Goal: Task Accomplishment & Management: Use online tool/utility

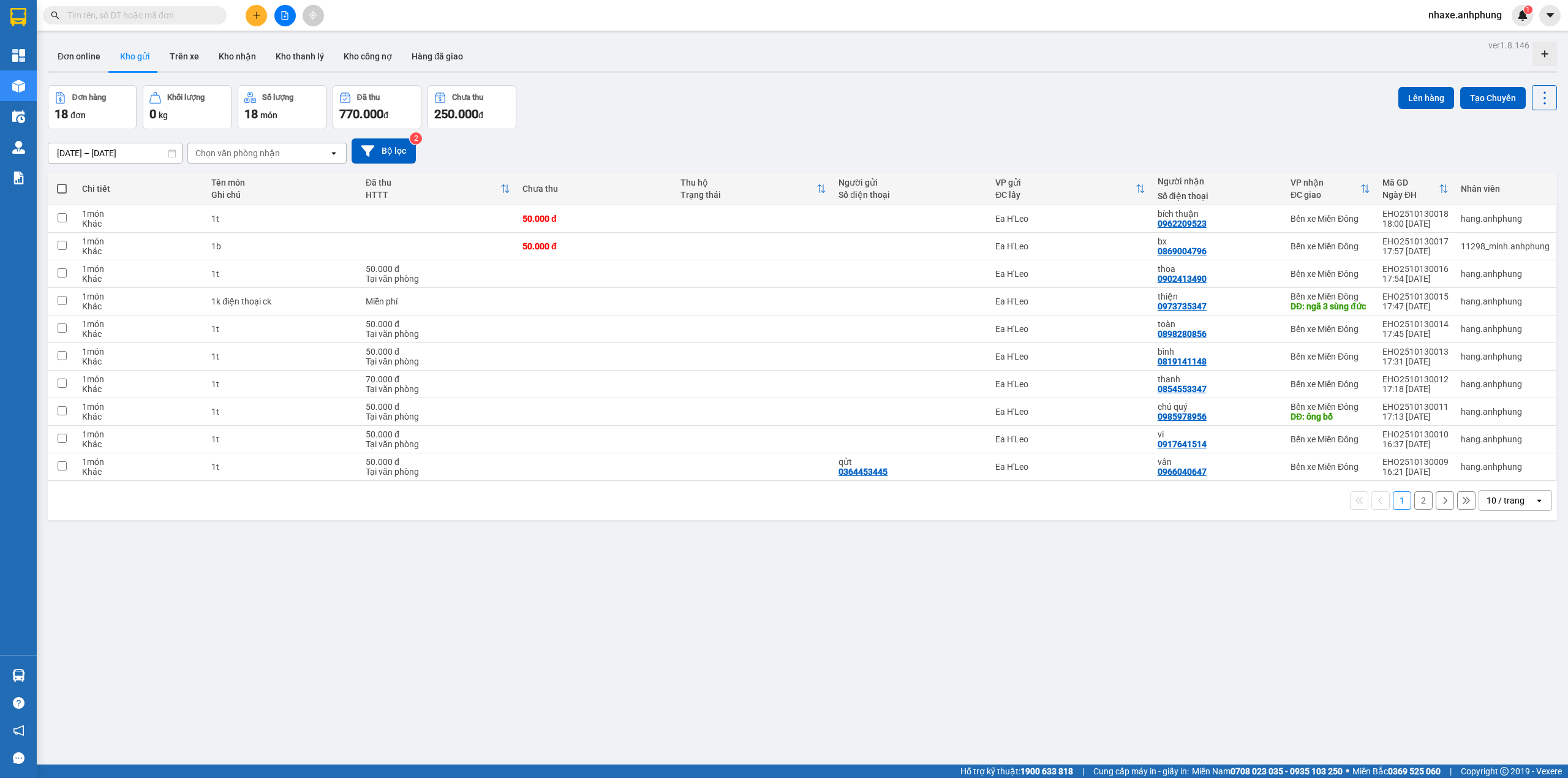
click at [1495, 503] on div "10 / trang" at bounding box center [1506, 501] width 38 height 12
click at [1511, 648] on div "100 / trang" at bounding box center [1503, 640] width 73 height 22
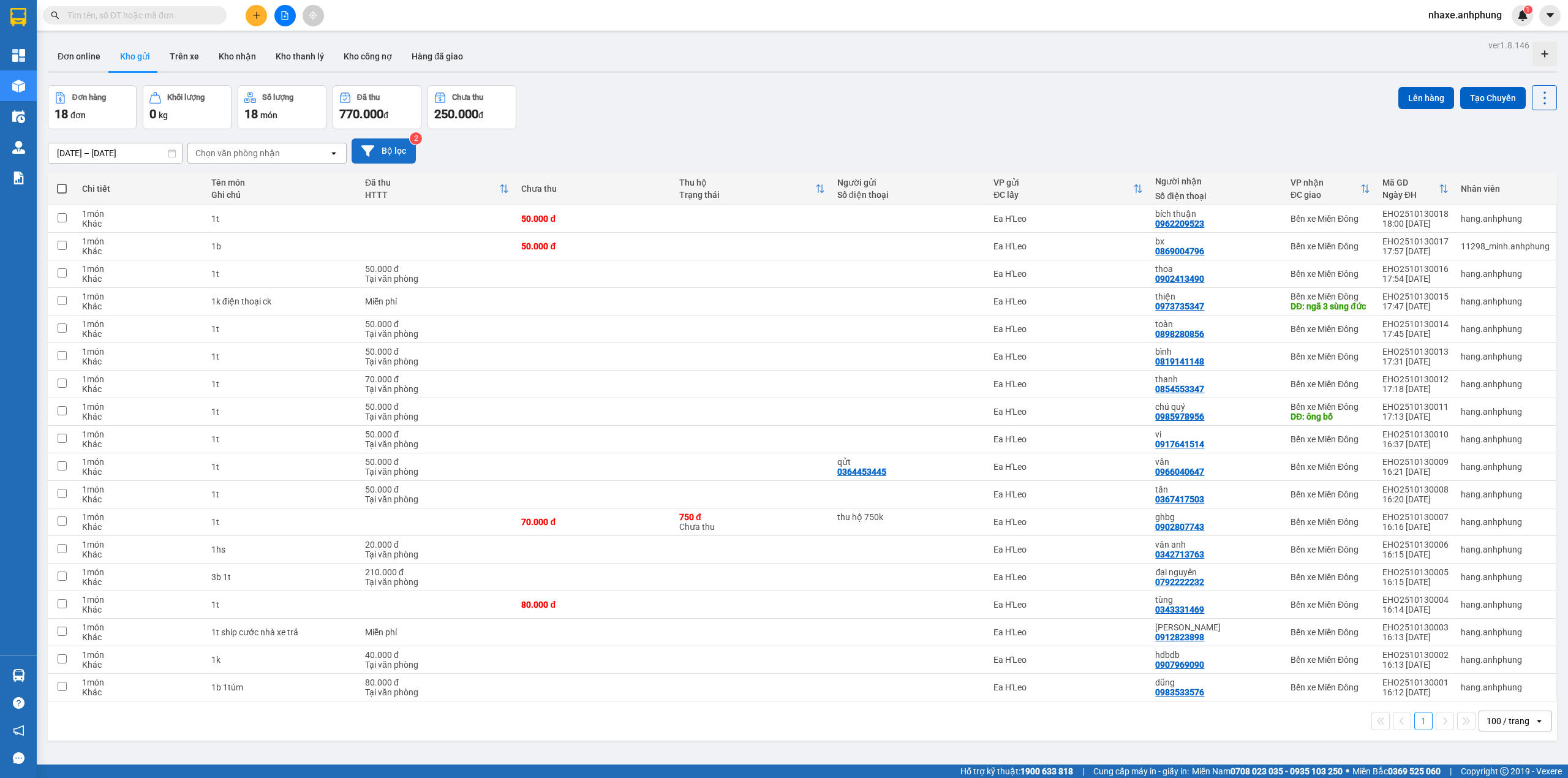
click at [383, 149] on button "Bộ lọc" at bounding box center [384, 151] width 64 height 25
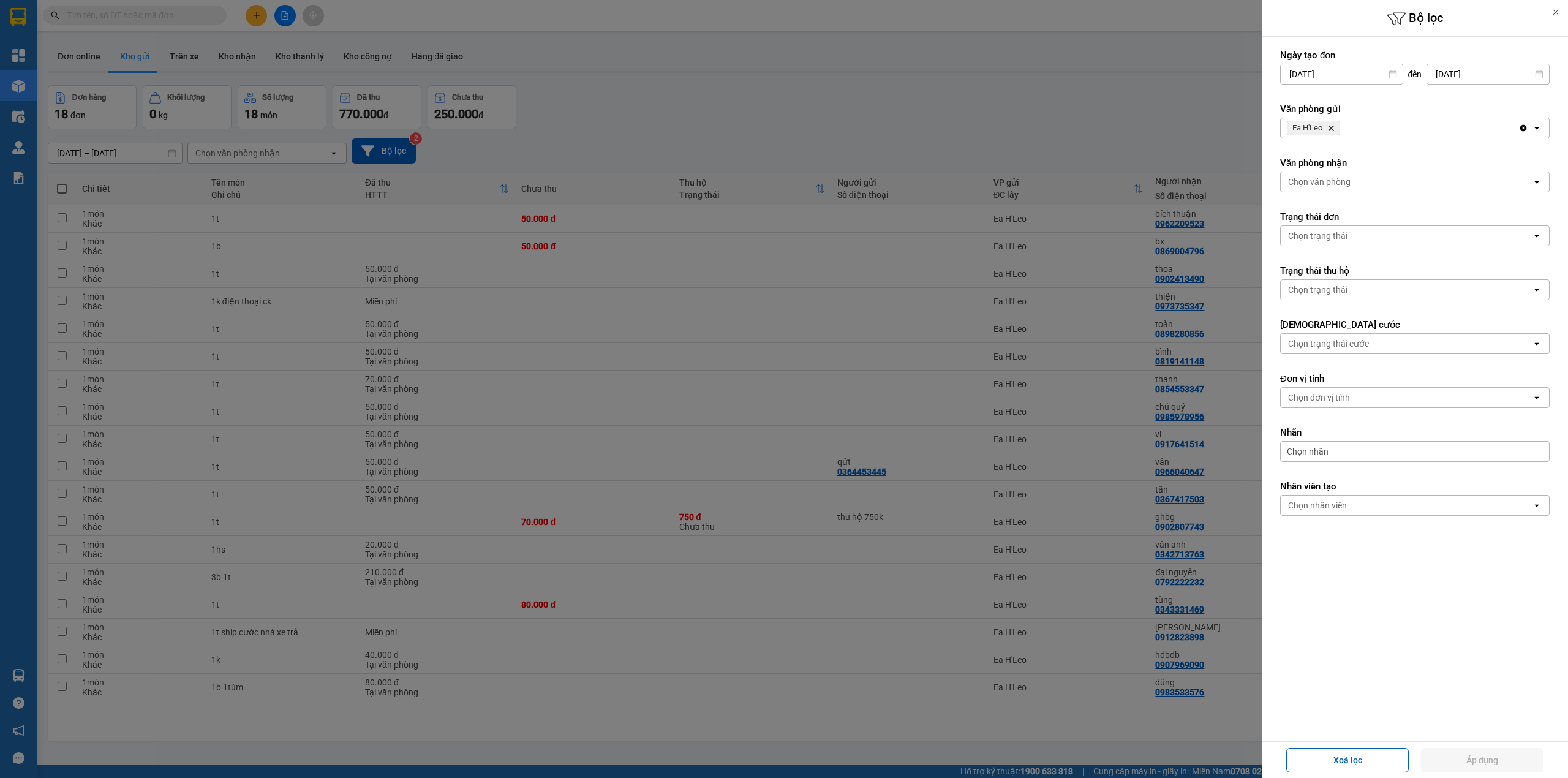
click at [1318, 183] on div "Chọn văn phòng" at bounding box center [1320, 182] width 62 height 12
click at [1321, 211] on span "Bến xe Miền Đông" at bounding box center [1326, 210] width 74 height 12
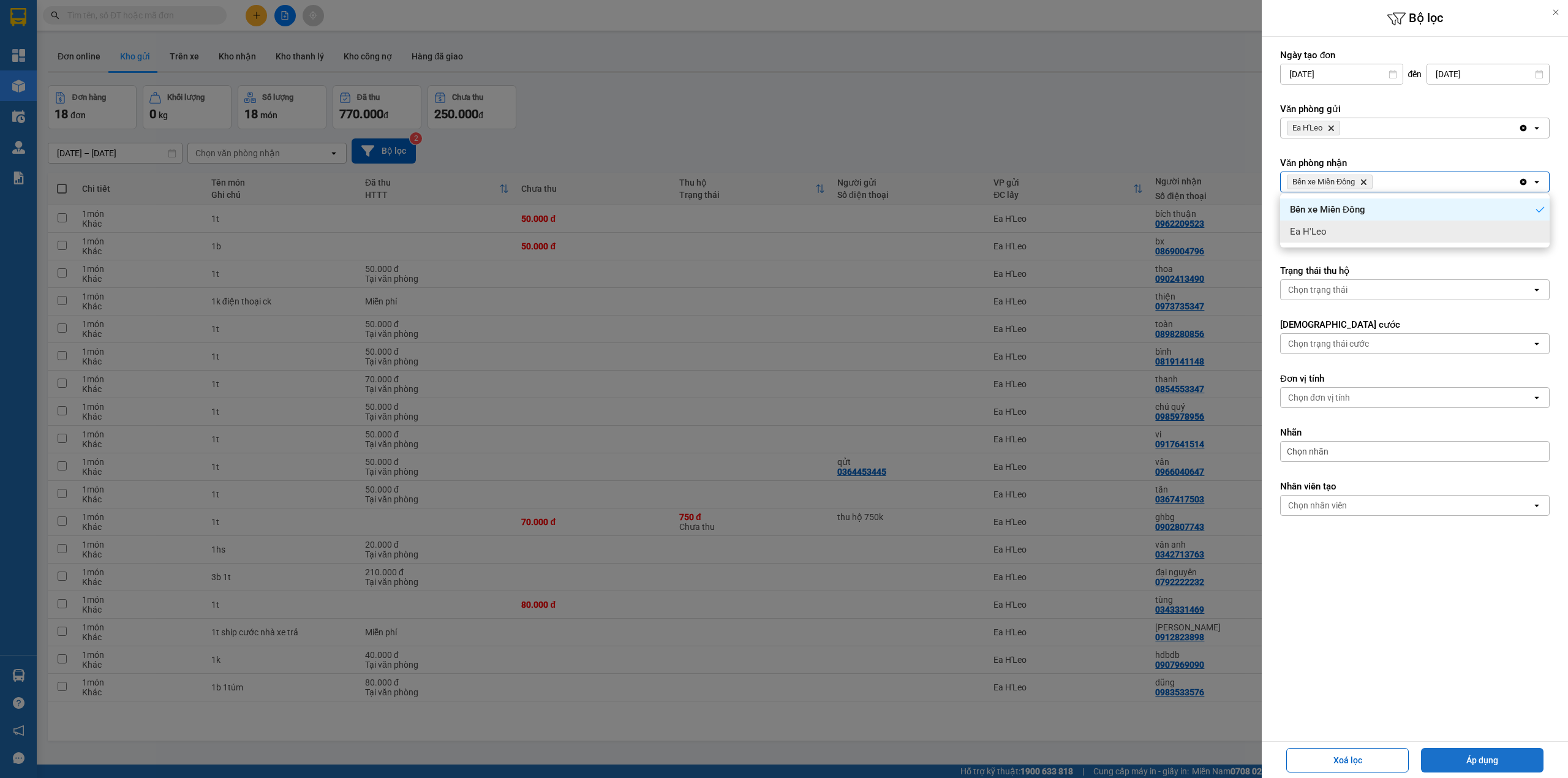
click at [1490, 760] on button "Áp dụng" at bounding box center [1483, 760] width 123 height 24
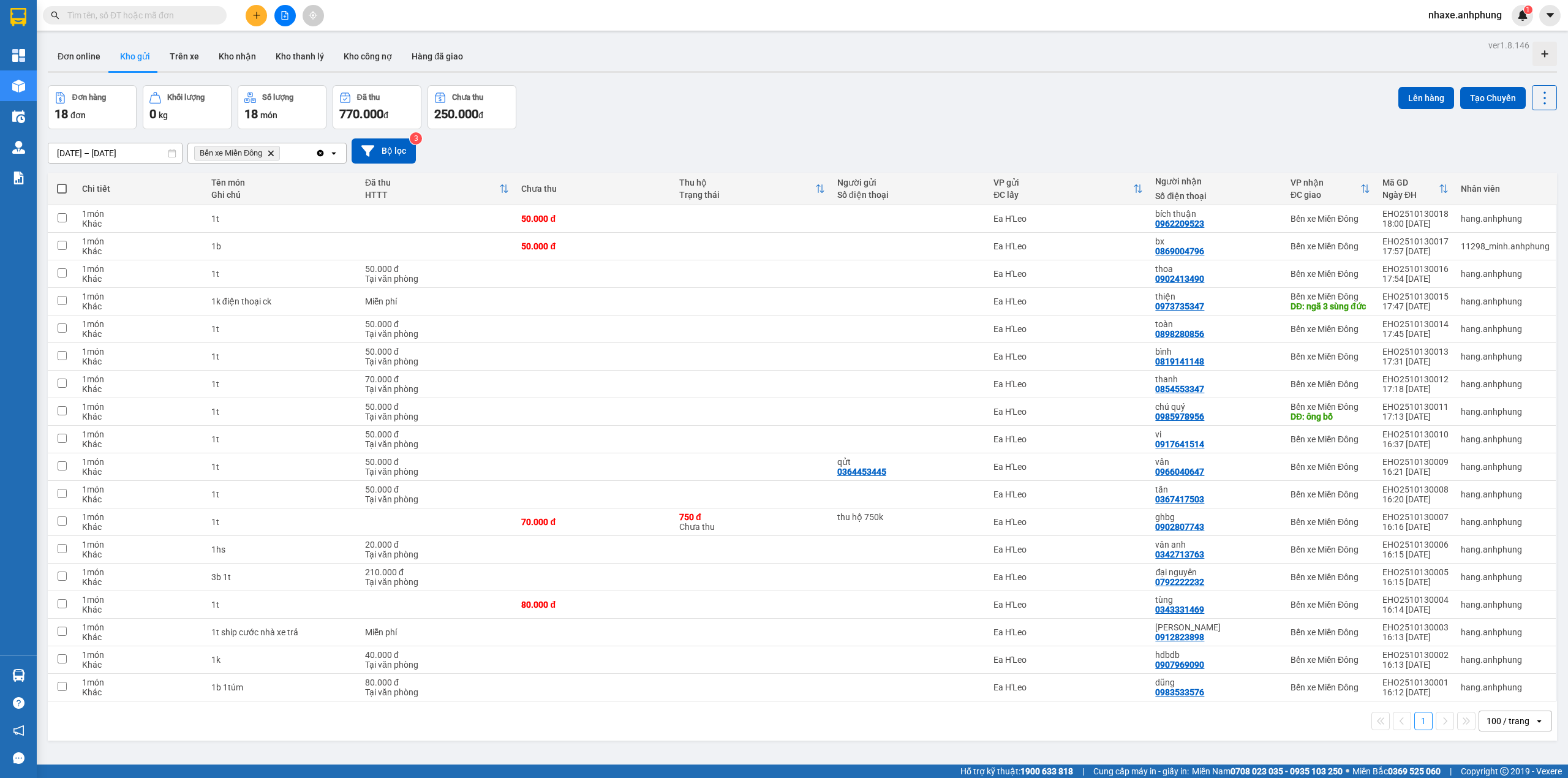
click at [59, 194] on span at bounding box center [62, 188] width 10 height 10
click at [62, 183] on input "checkbox" at bounding box center [62, 183] width 0 height 0
checkbox input "true"
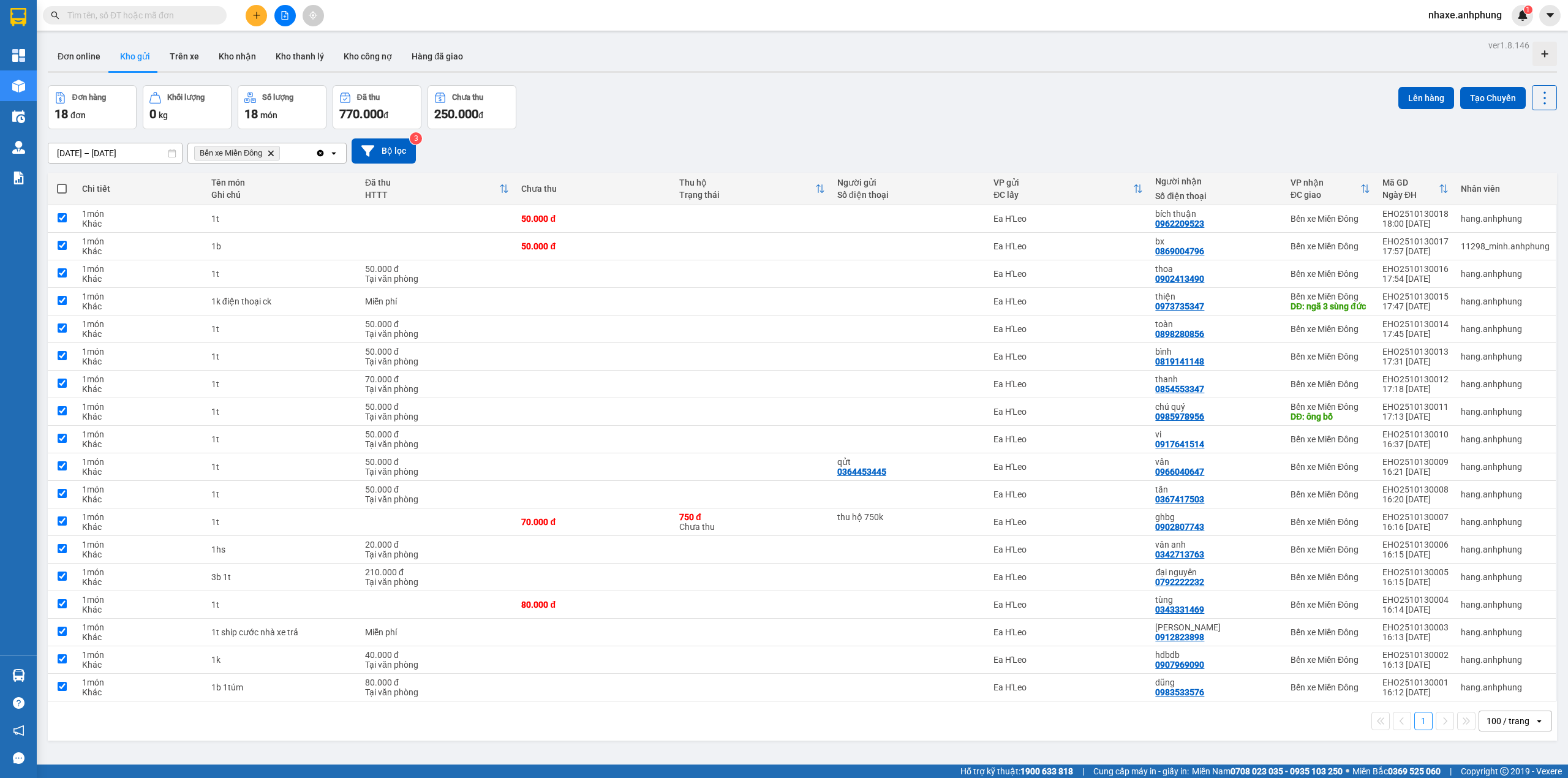
checkbox input "true"
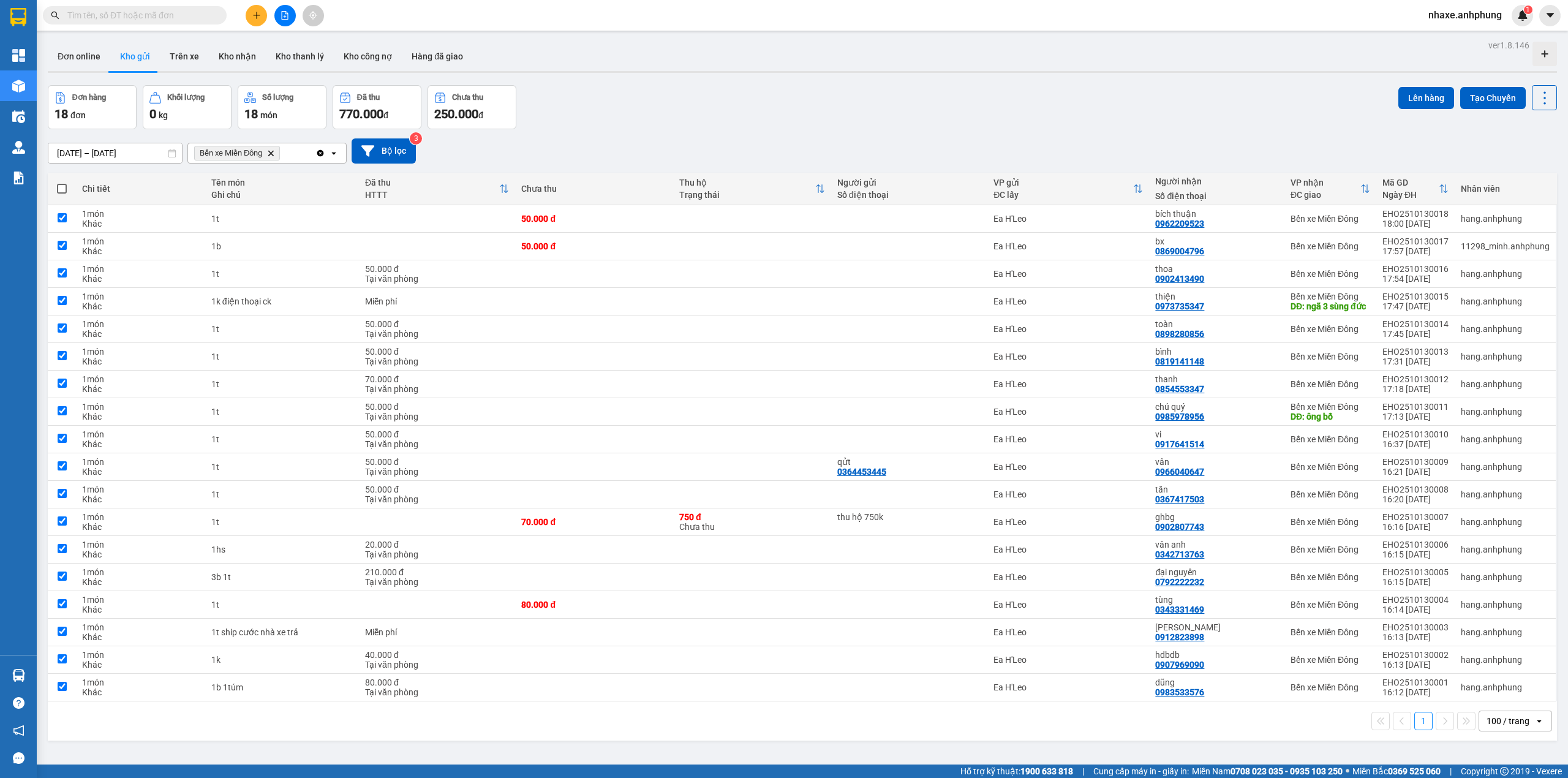
checkbox input "true"
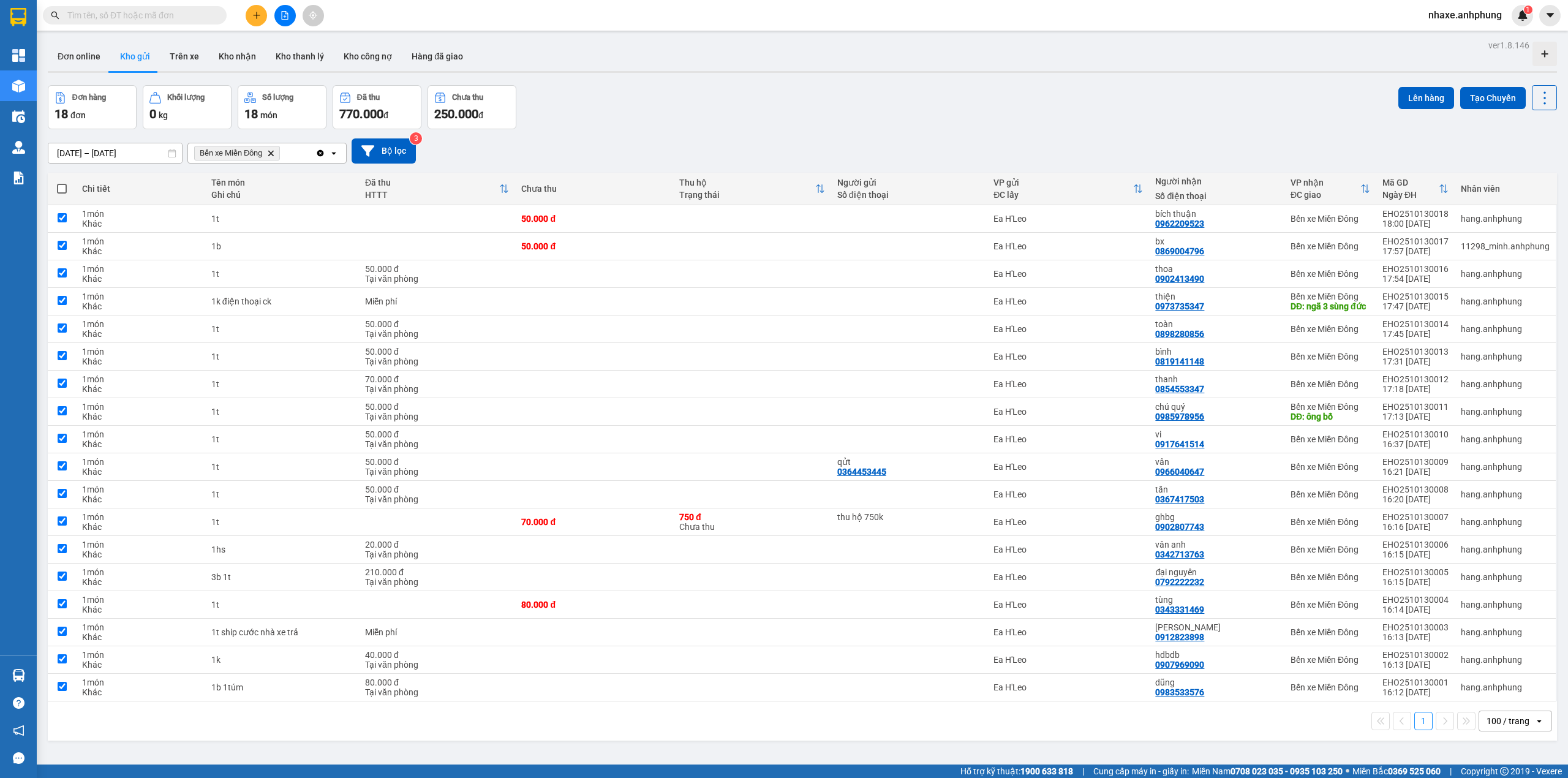
checkbox input "true"
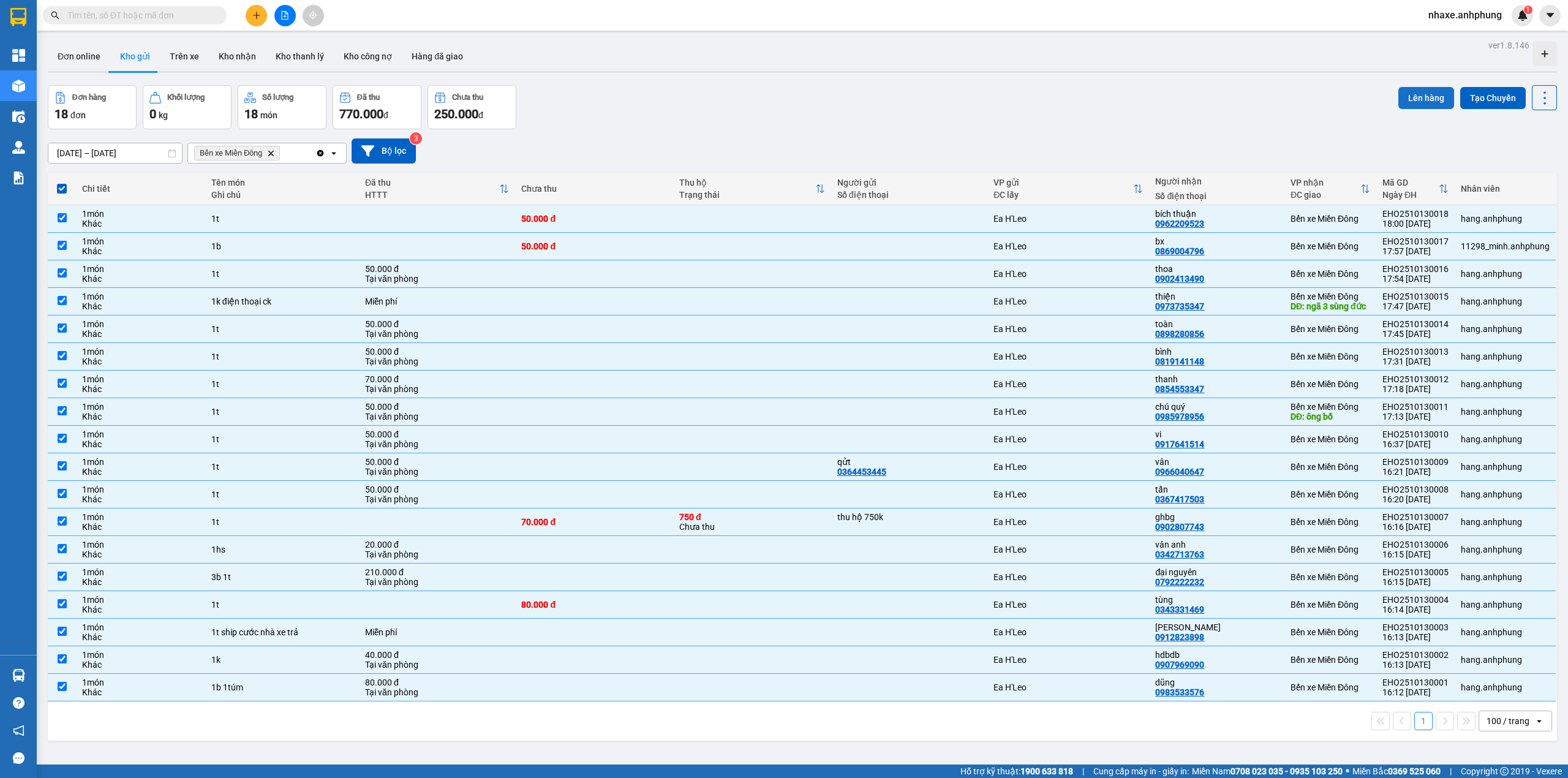
click at [1418, 89] on button "Lên hàng" at bounding box center [1426, 98] width 56 height 22
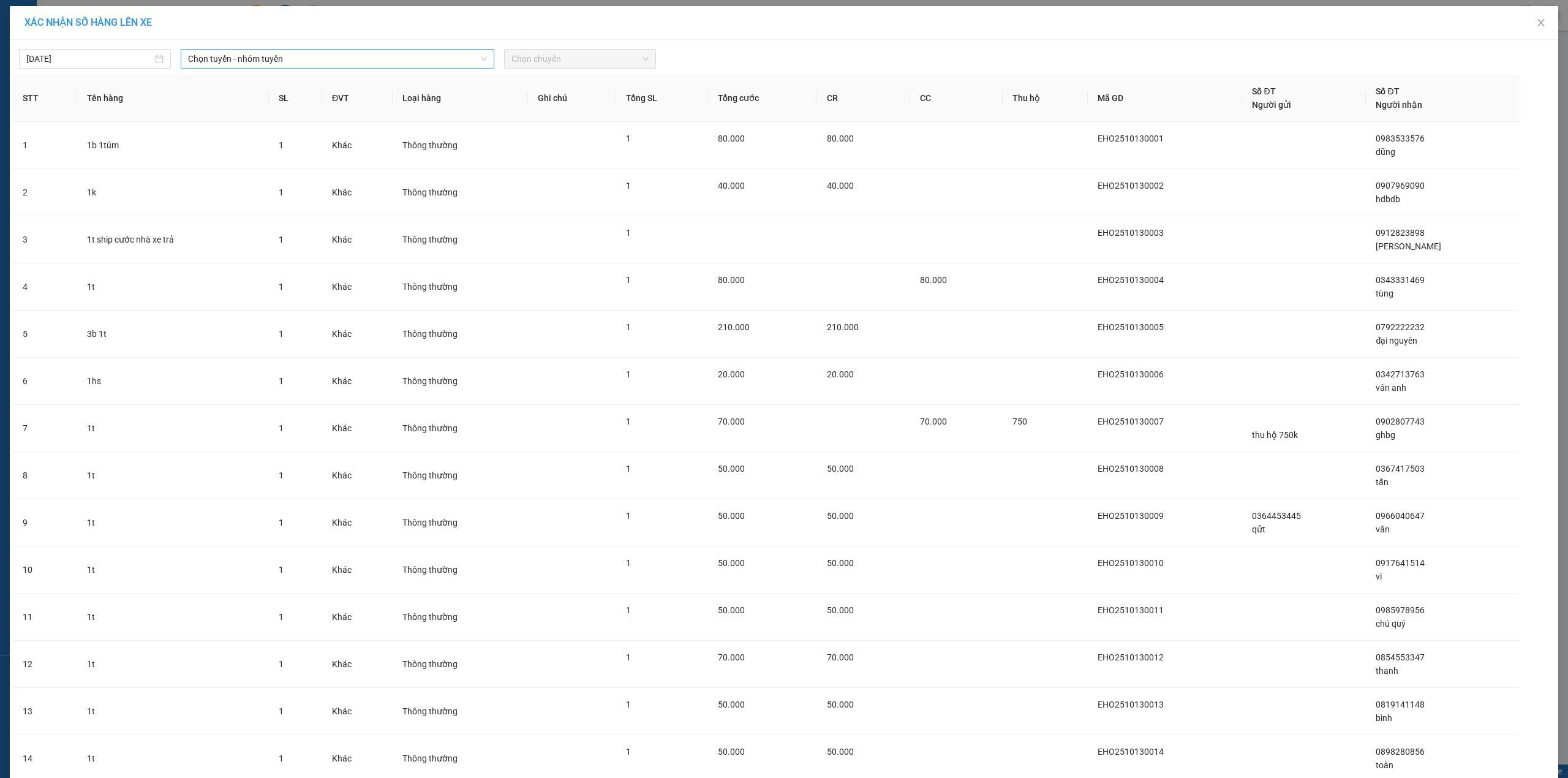
click at [240, 55] on span "Chọn tuyến - nhóm tuyến" at bounding box center [338, 59] width 299 height 18
click at [258, 120] on li "Ea H'[PERSON_NAME]" at bounding box center [336, 123] width 312 height 20
click at [572, 55] on span "Chọn chuyến" at bounding box center [580, 59] width 137 height 18
click at [562, 101] on div "19:00 - 47B-029.87" at bounding box center [554, 103] width 95 height 14
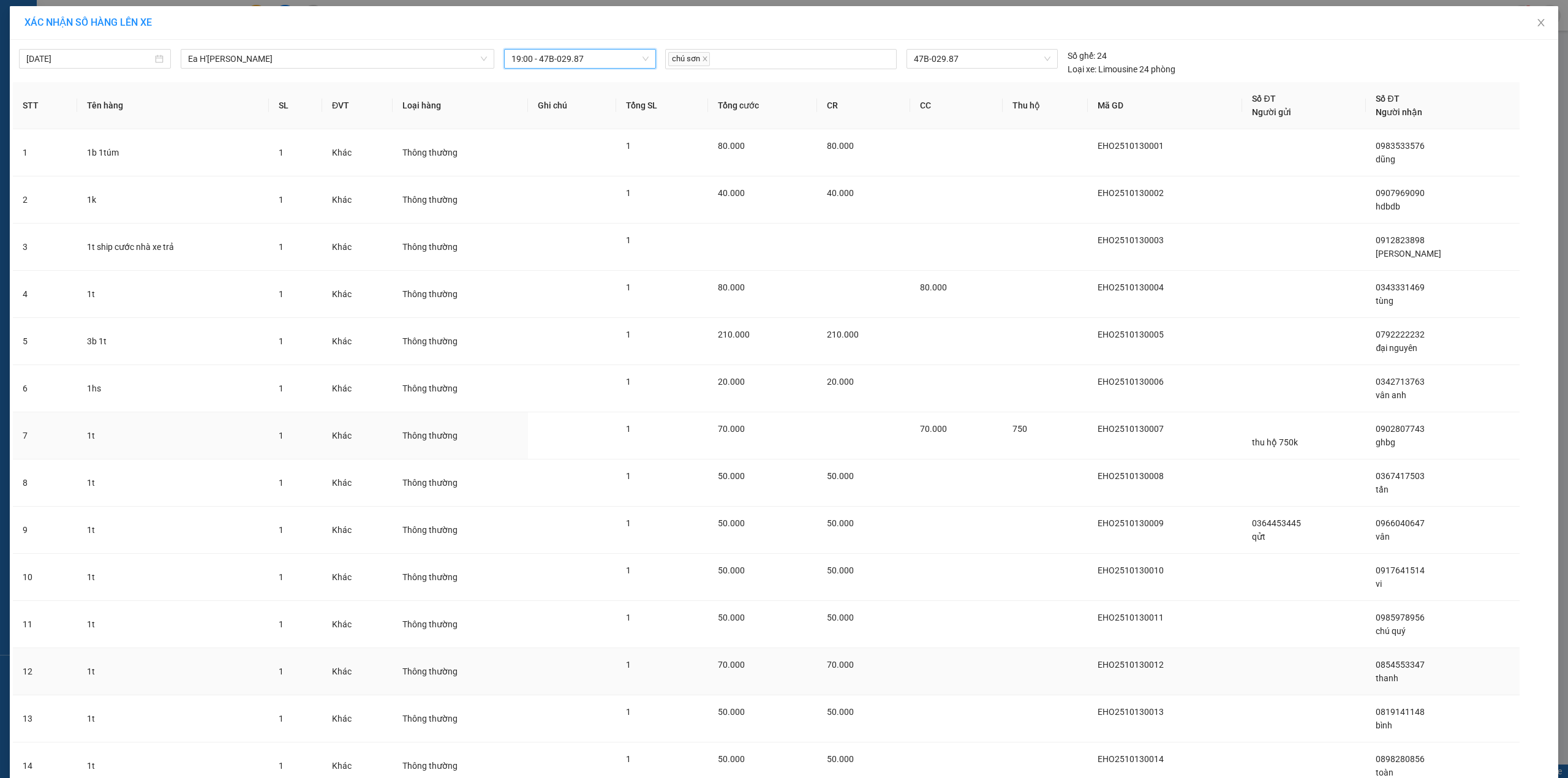
scroll to position [294, 0]
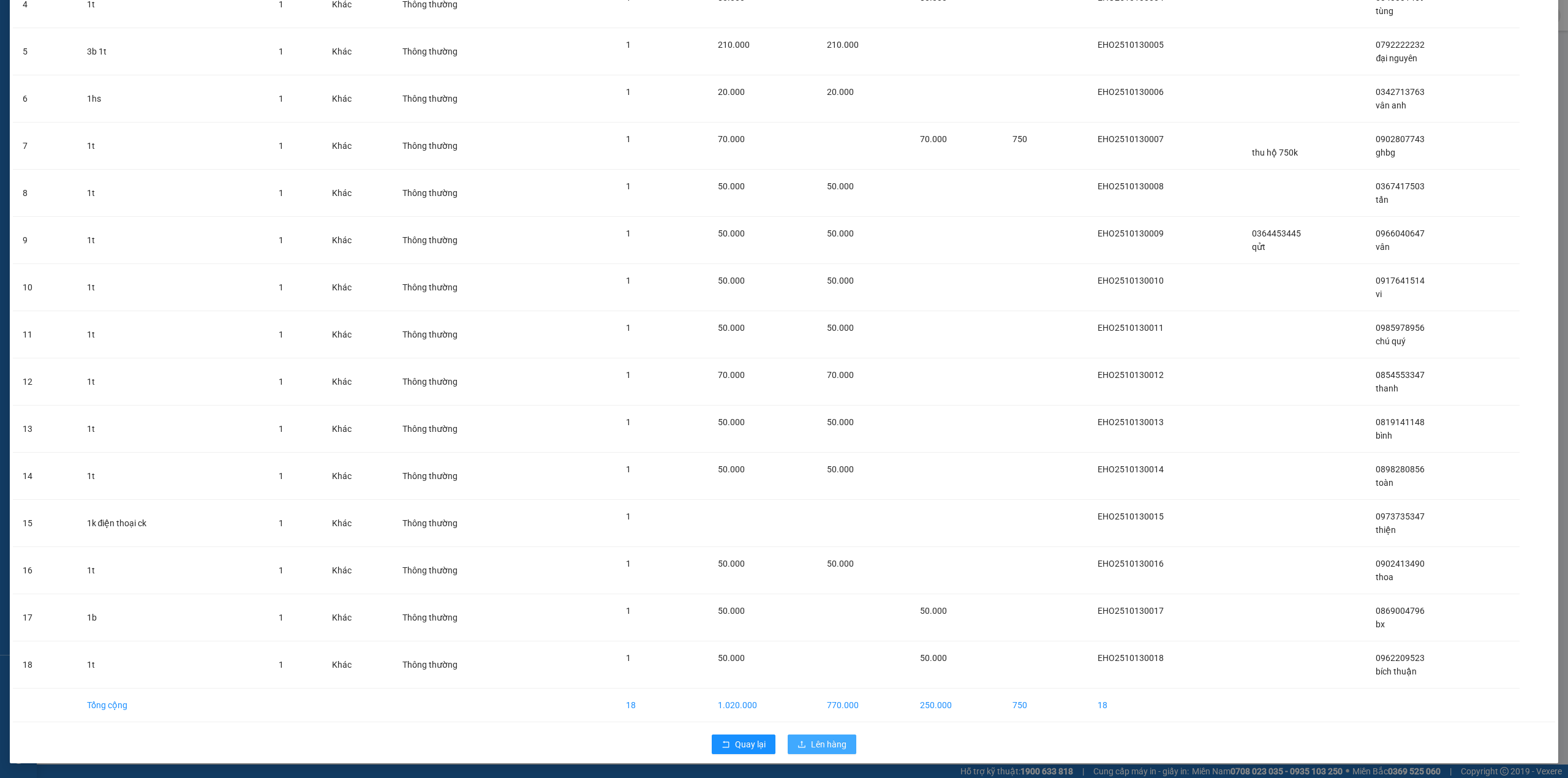
drag, startPoint x: 822, startPoint y: 750, endPoint x: 812, endPoint y: 736, distance: 17.2
click at [819, 750] on span "Lên hàng" at bounding box center [829, 744] width 36 height 14
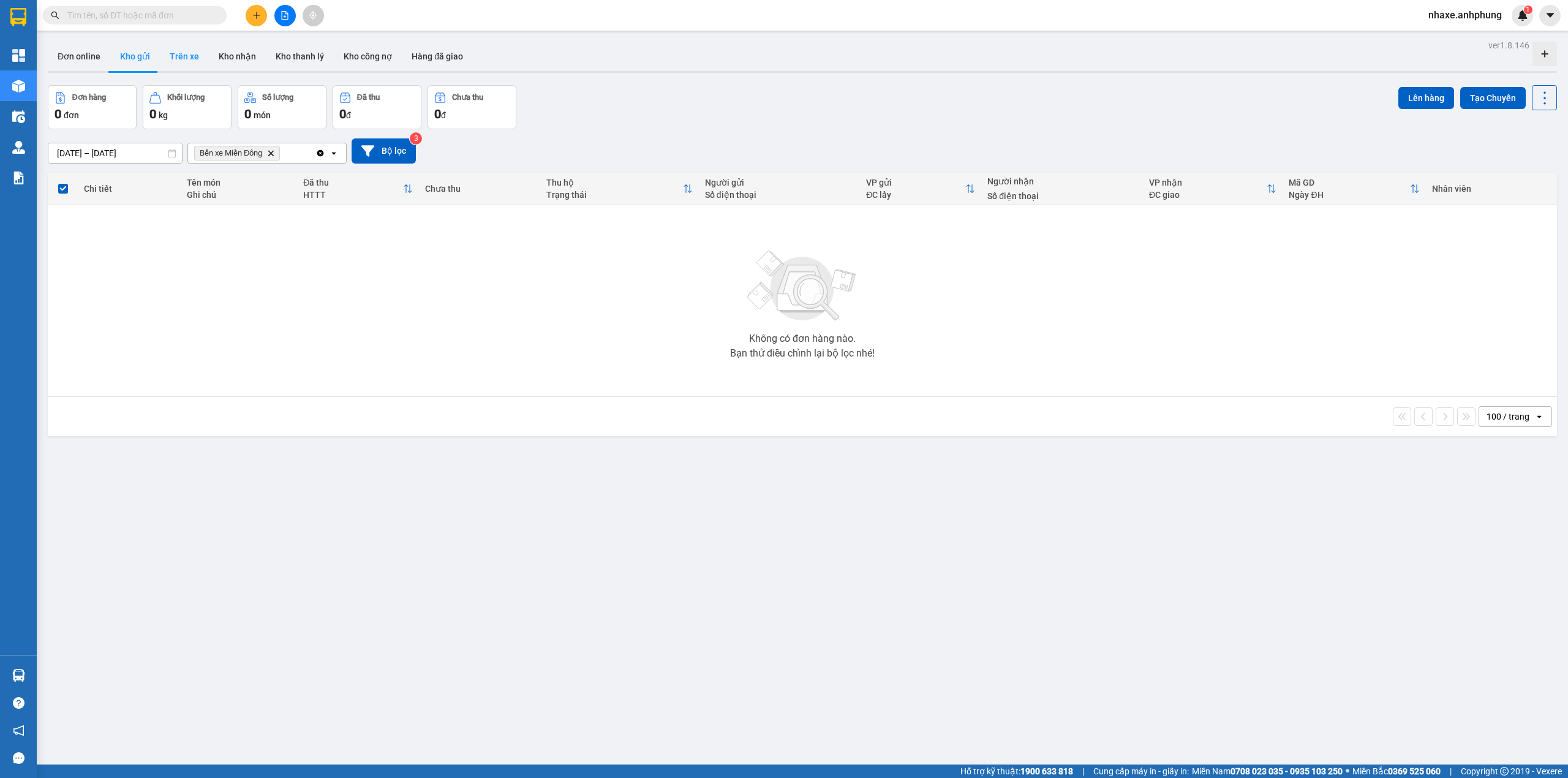
click at [186, 59] on button "Trên xe" at bounding box center [184, 56] width 49 height 30
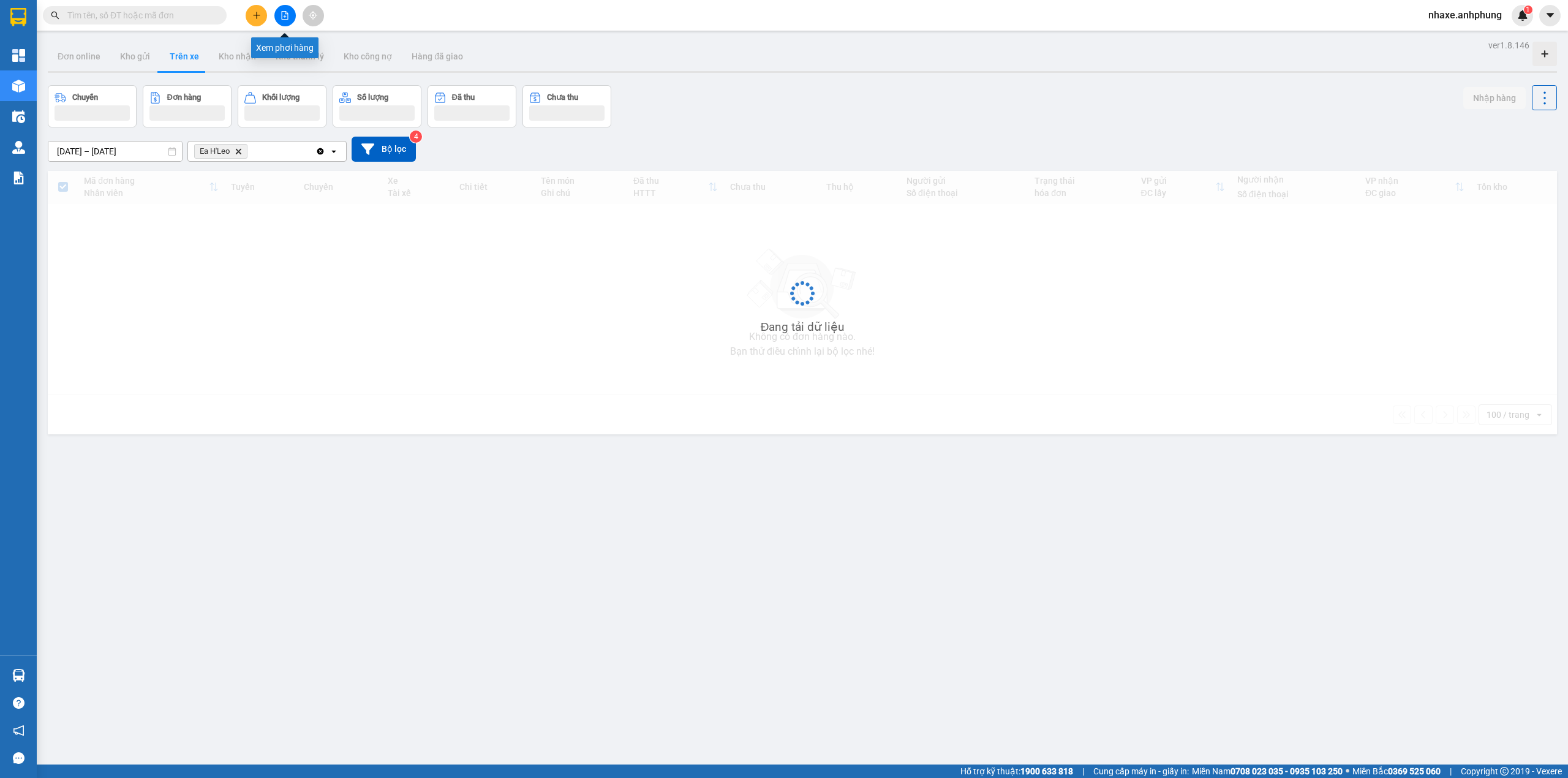
click at [290, 16] on button at bounding box center [285, 15] width 21 height 21
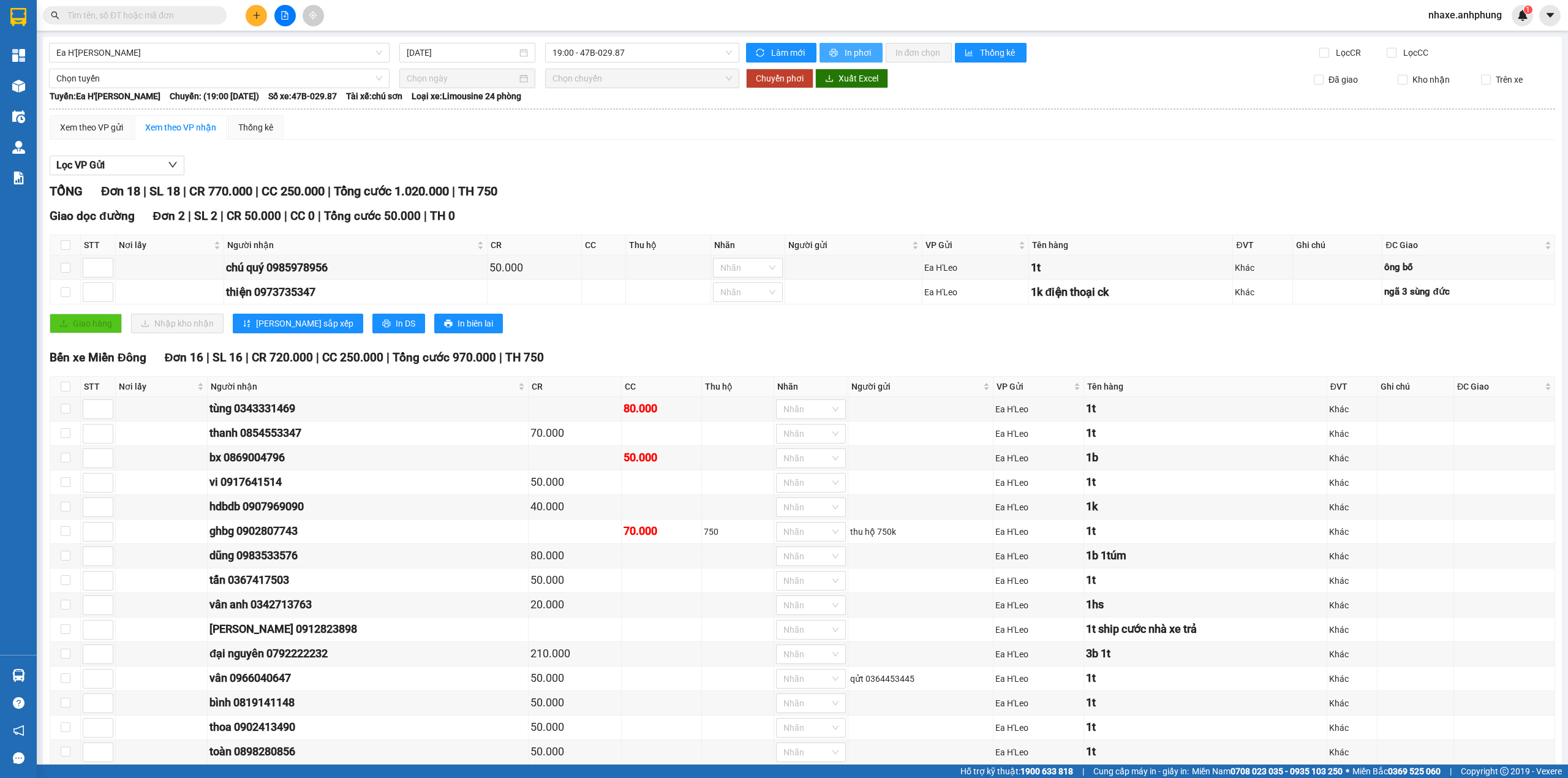
click at [849, 50] on span "In phơi" at bounding box center [859, 53] width 28 height 14
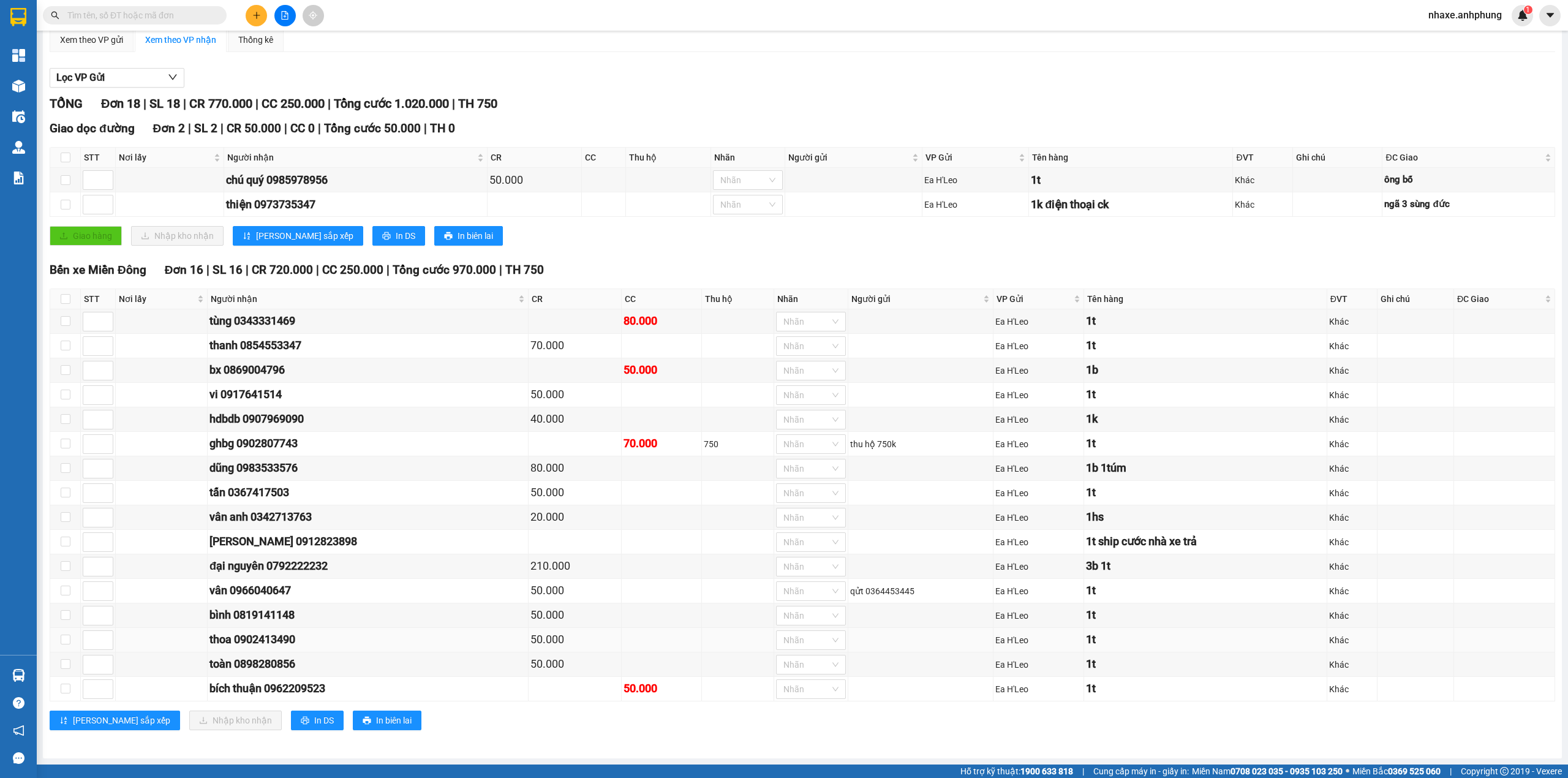
scroll to position [18, 0]
